Goal: Information Seeking & Learning: Learn about a topic

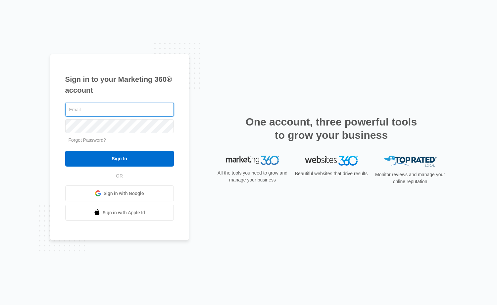
type input "[EMAIL_ADDRESS][DOMAIN_NAME]"
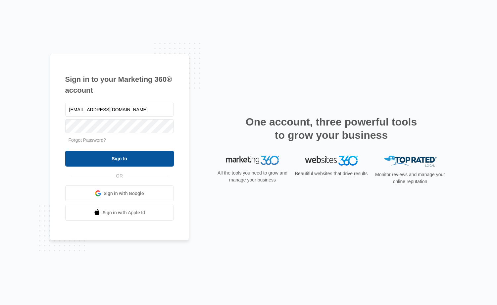
click at [107, 156] on input "Sign In" at bounding box center [119, 159] width 109 height 16
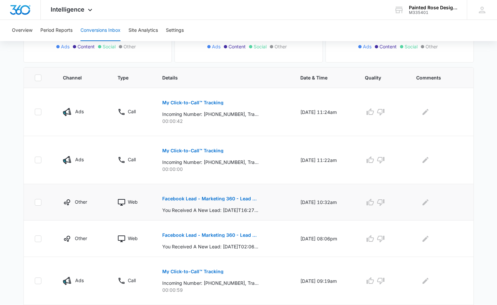
scroll to position [122, 0]
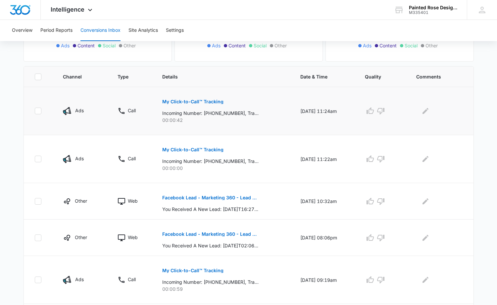
click at [213, 110] on p "Incoming Number: +16512120944, Tracking Number: +13073029412, Ring To: +1307631…" at bounding box center [210, 113] width 96 height 7
click at [323, 128] on td "10/08/25 at 11:24am" at bounding box center [325, 111] width 65 height 48
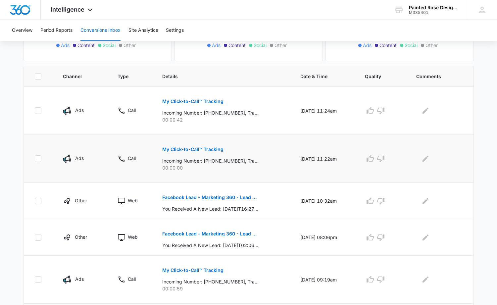
click at [210, 163] on p "Incoming Number: +16512120944, Tracking Number: +13073029412, Ring To: +1307631…" at bounding box center [210, 160] width 96 height 7
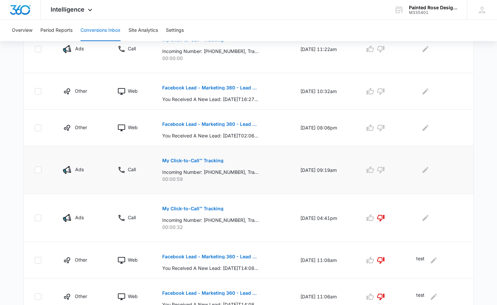
scroll to position [231, 0]
click at [88, 128] on div "Other" at bounding box center [82, 128] width 39 height 8
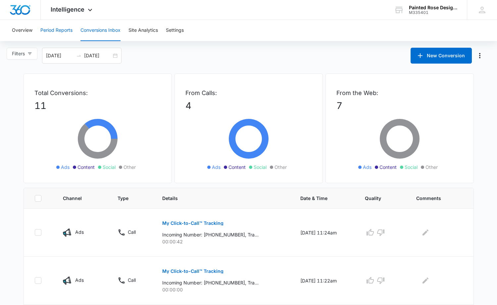
scroll to position [0, 0]
click at [146, 33] on button "Site Analytics" at bounding box center [143, 30] width 29 height 21
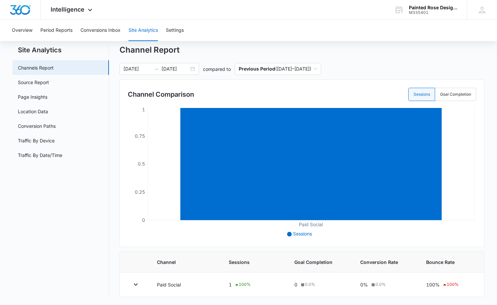
scroll to position [17, 0]
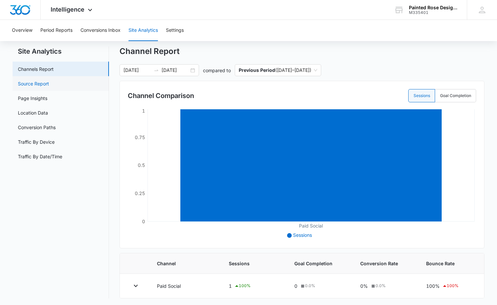
click at [37, 82] on link "Source Report" at bounding box center [33, 83] width 31 height 7
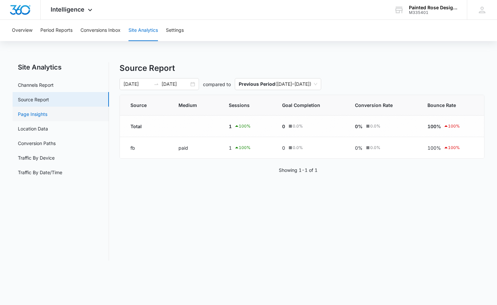
click at [27, 115] on link "Page Insights" at bounding box center [32, 114] width 29 height 7
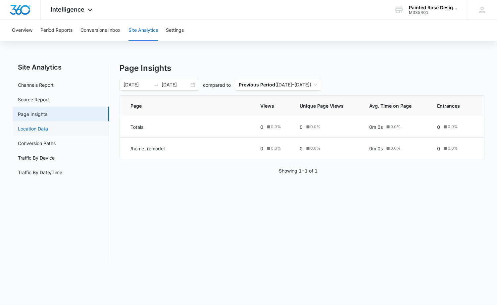
click at [31, 131] on link "Location Data" at bounding box center [33, 128] width 30 height 7
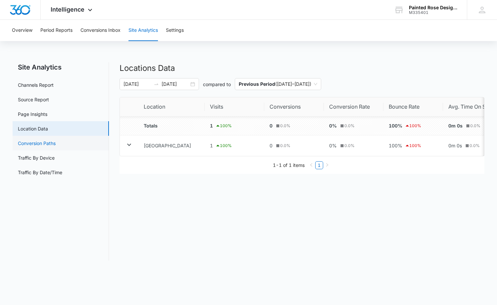
click at [43, 147] on link "Conversion Paths" at bounding box center [37, 143] width 38 height 7
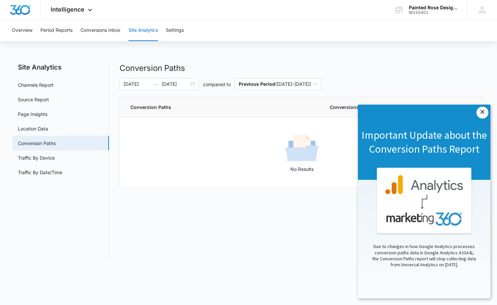
click at [482, 112] on link "×" at bounding box center [483, 113] width 12 height 12
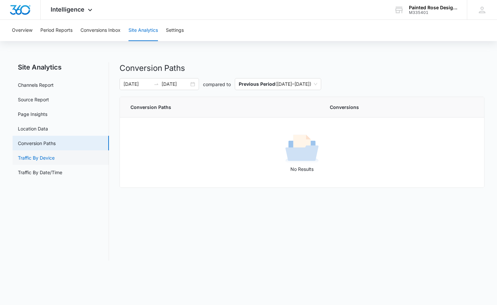
click at [40, 156] on link "Traffic By Device" at bounding box center [36, 157] width 37 height 7
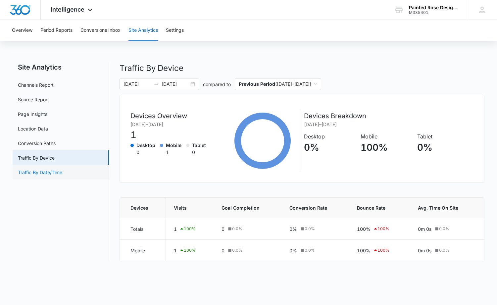
click at [62, 175] on link "Traffic By Date/Time" at bounding box center [40, 172] width 44 height 7
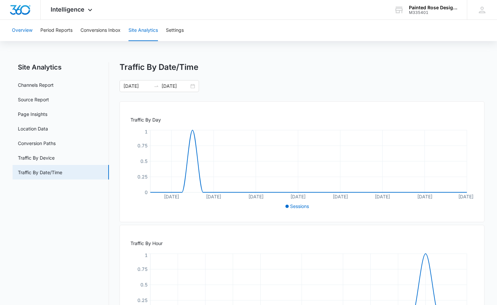
click at [28, 29] on button "Overview" at bounding box center [22, 30] width 21 height 21
